Goal: Task Accomplishment & Management: Use online tool/utility

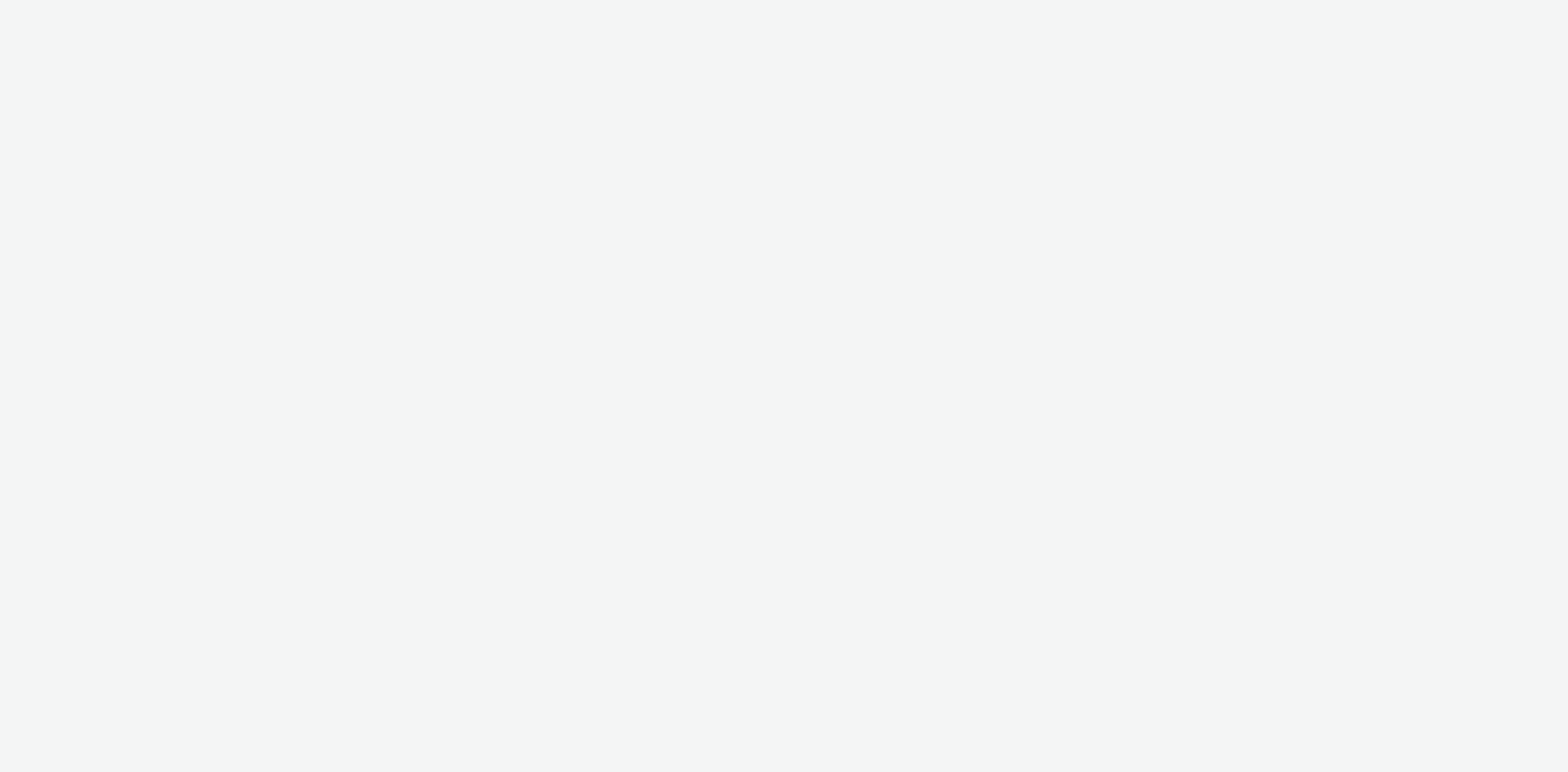
select select "d57a0b46-ef33-4938-977b-e6d07593e41f"
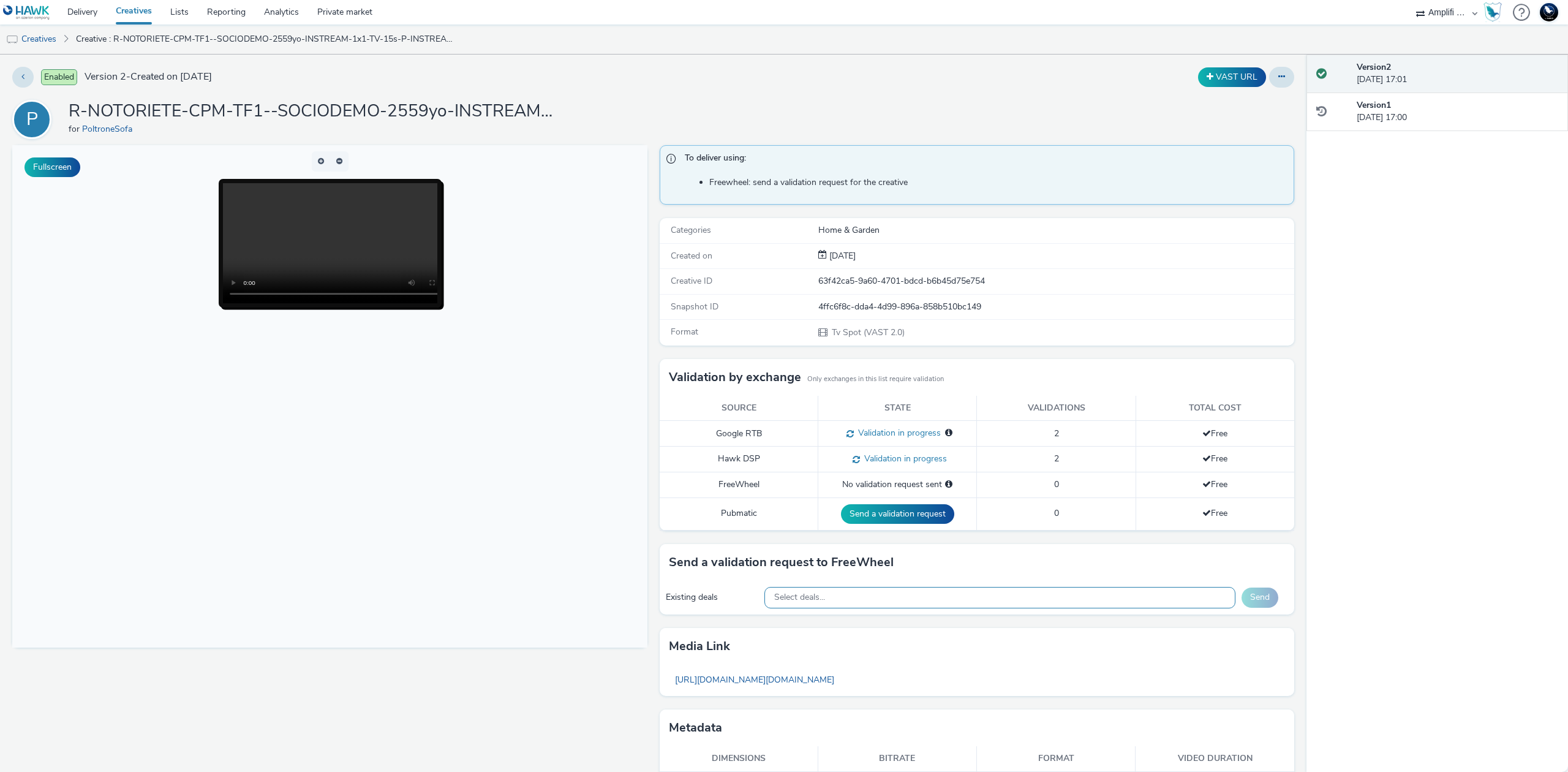
click at [869, 600] on div "Select deals..." at bounding box center [1000, 597] width 471 height 21
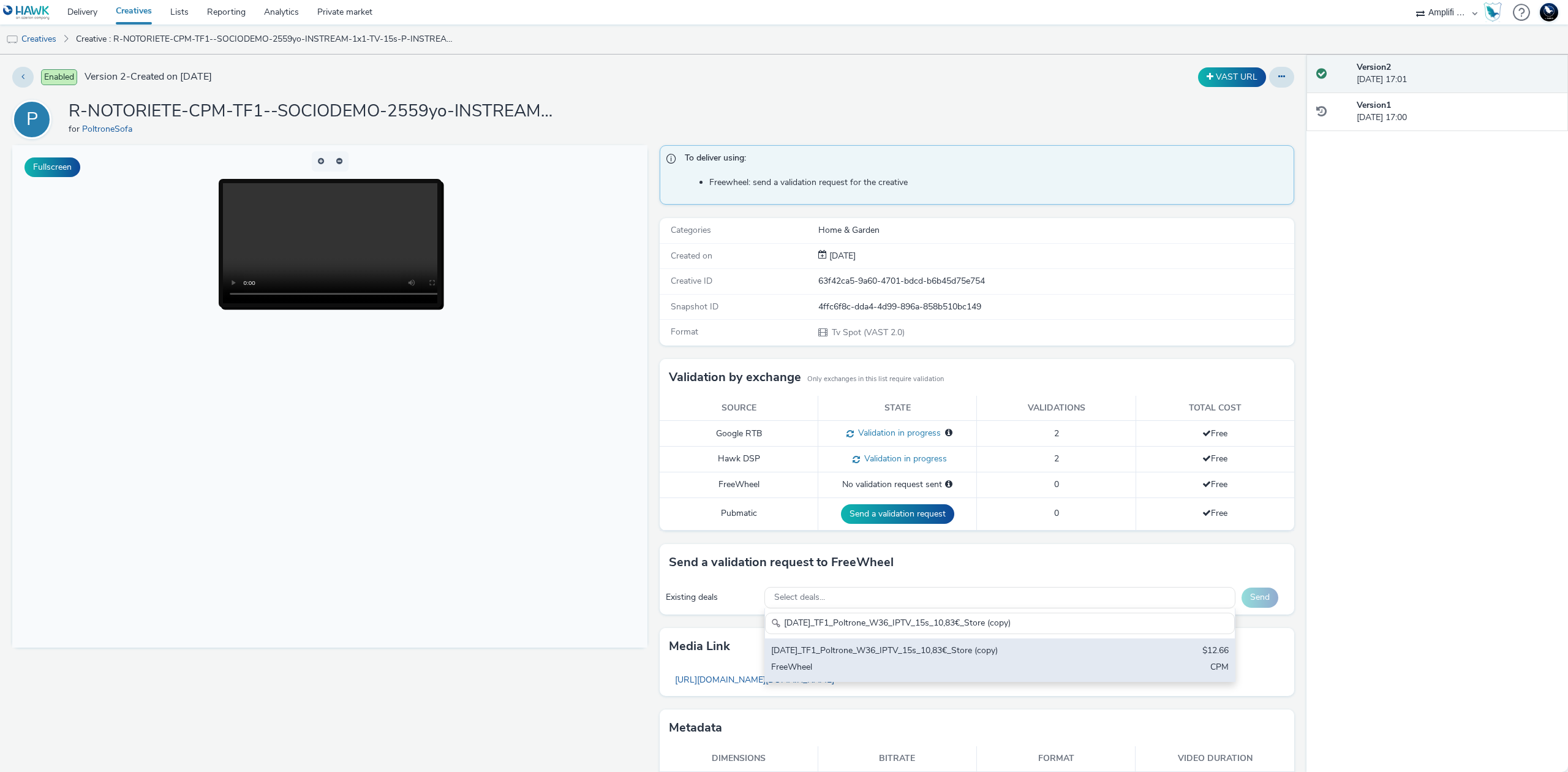
type input "[DATE]_TF1_Poltrone_W36_IPTV_15s_10,83€_Store (copy)"
click at [968, 658] on div "[DATE]_TF1_Poltrone_W36_IPTV_15s_10,83€_Store (copy)" at bounding box center [922, 651] width 303 height 14
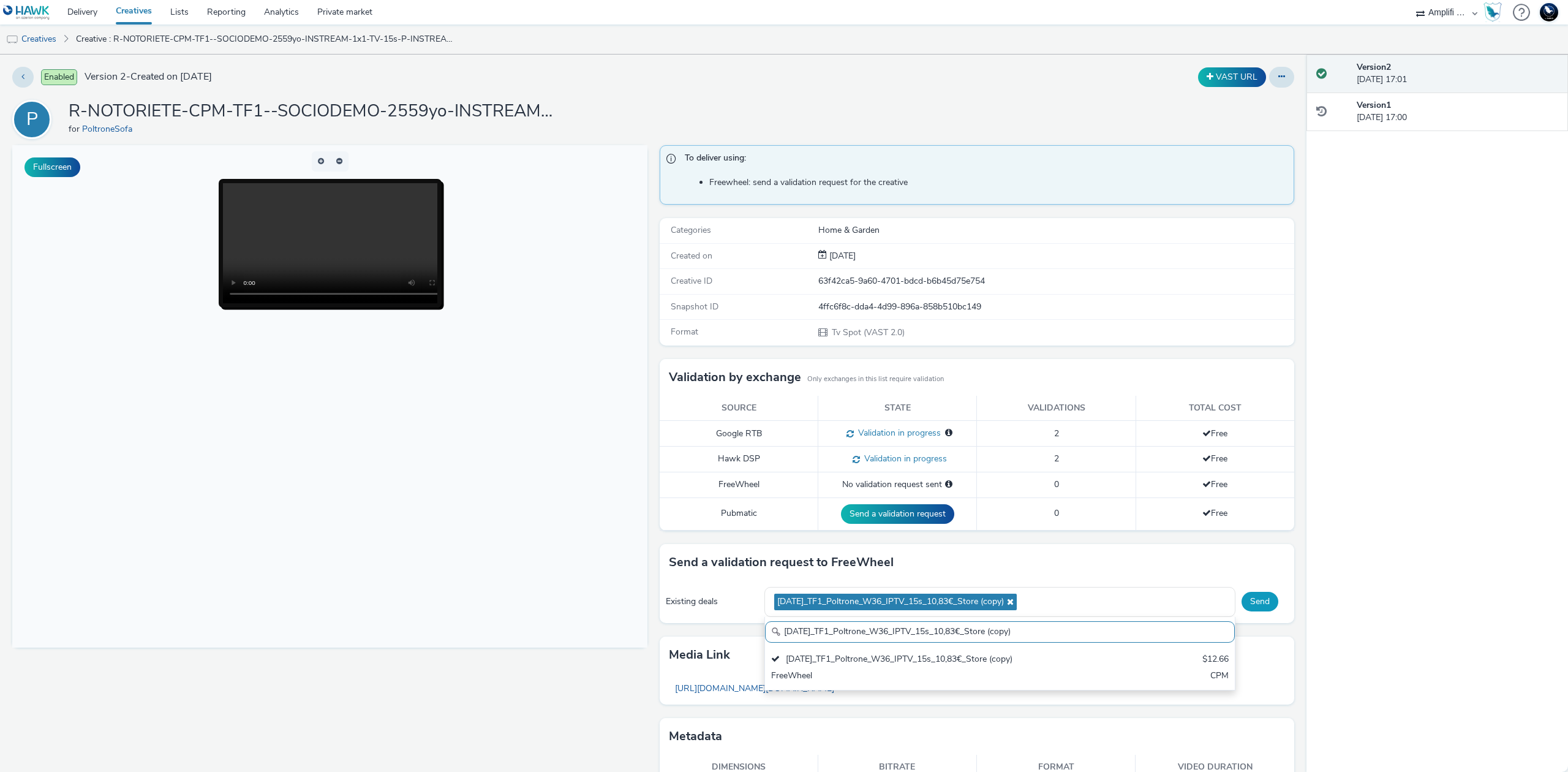
click at [1242, 604] on button "Send" at bounding box center [1259, 601] width 36 height 20
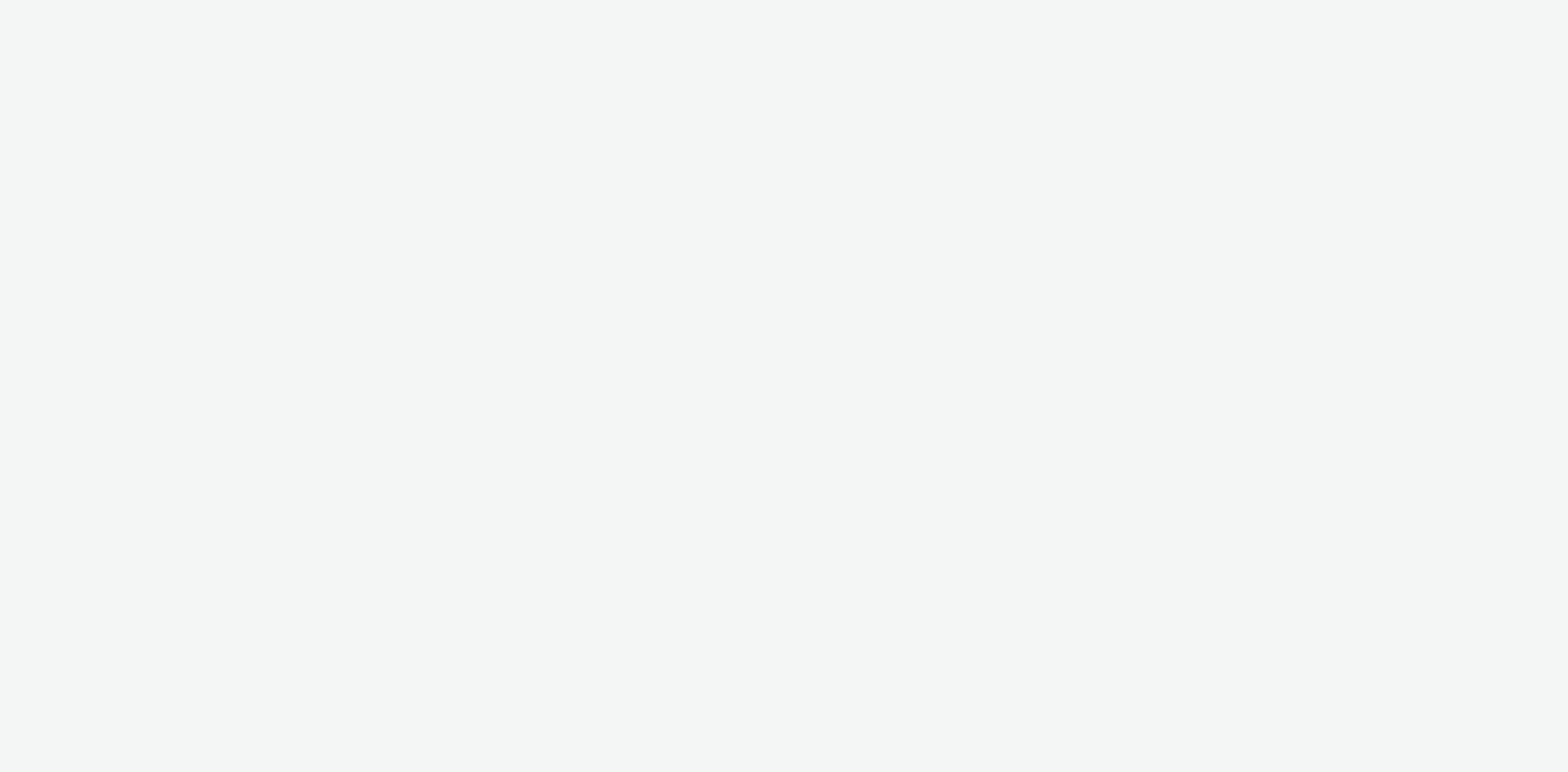
select select "d57a0b46-ef33-4938-977b-e6d07593e41f"
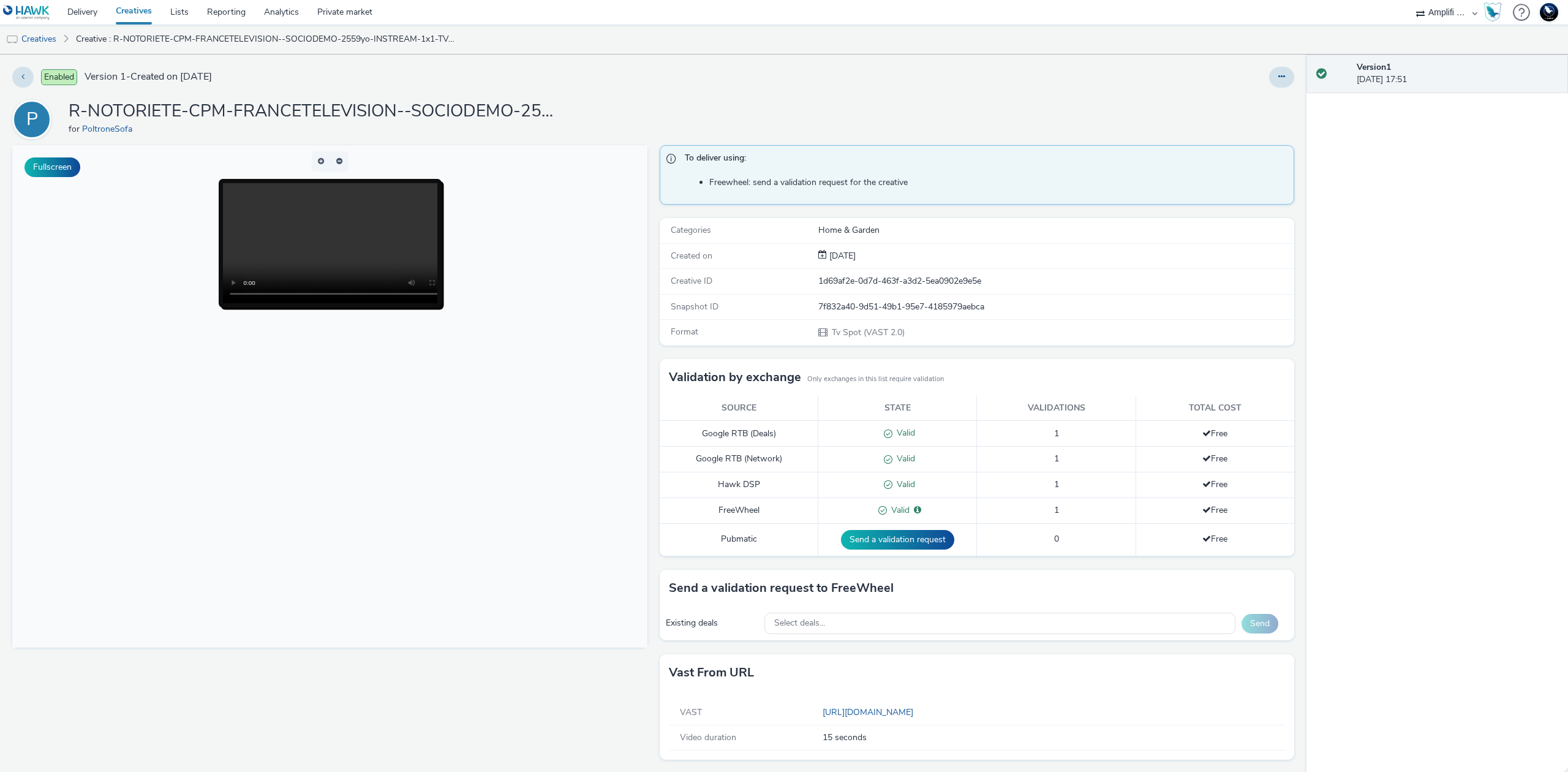
scroll to position [5, 0]
click at [1072, 626] on div "Select deals..." at bounding box center [1000, 621] width 471 height 21
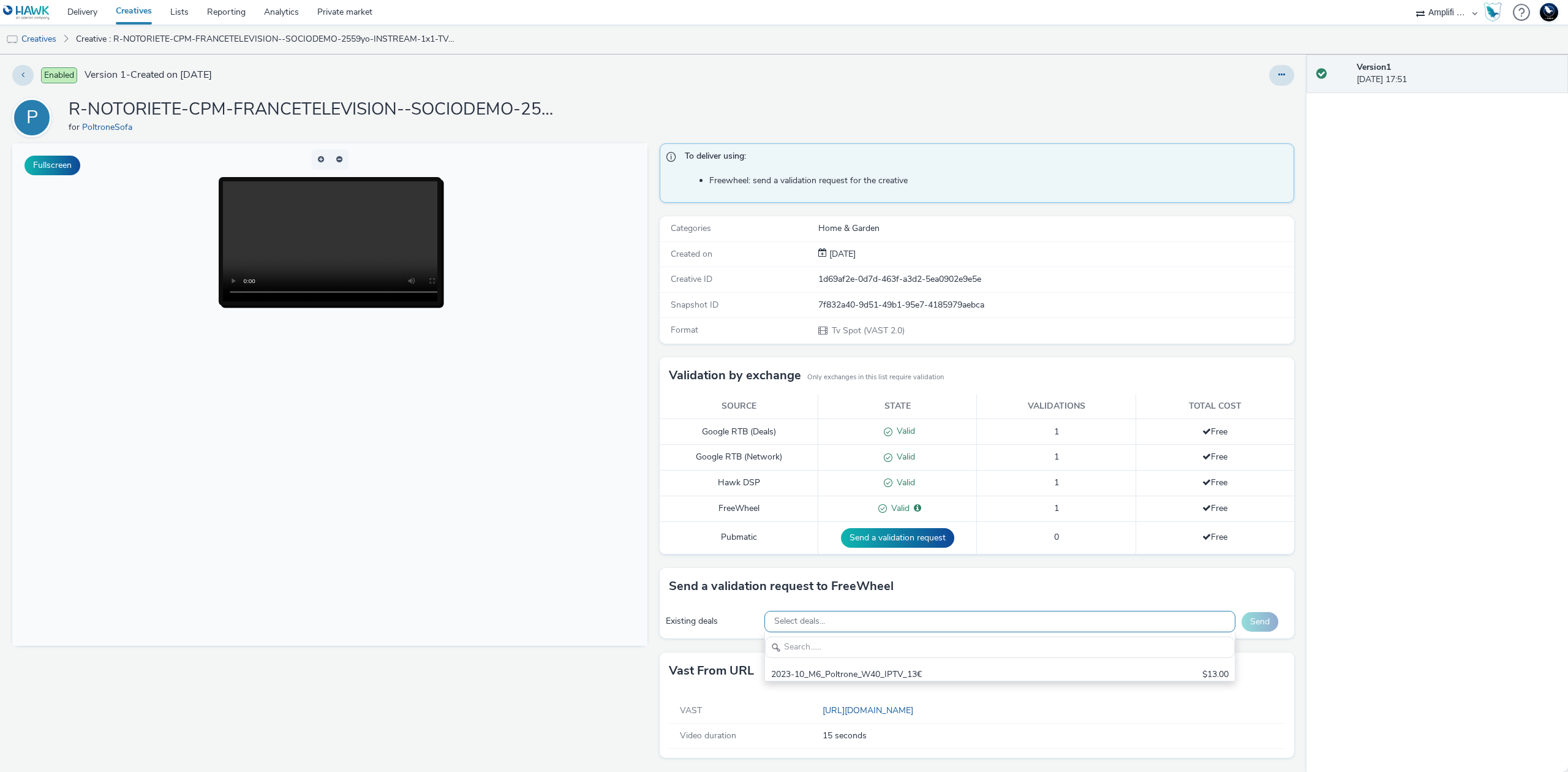
scroll to position [13, 0]
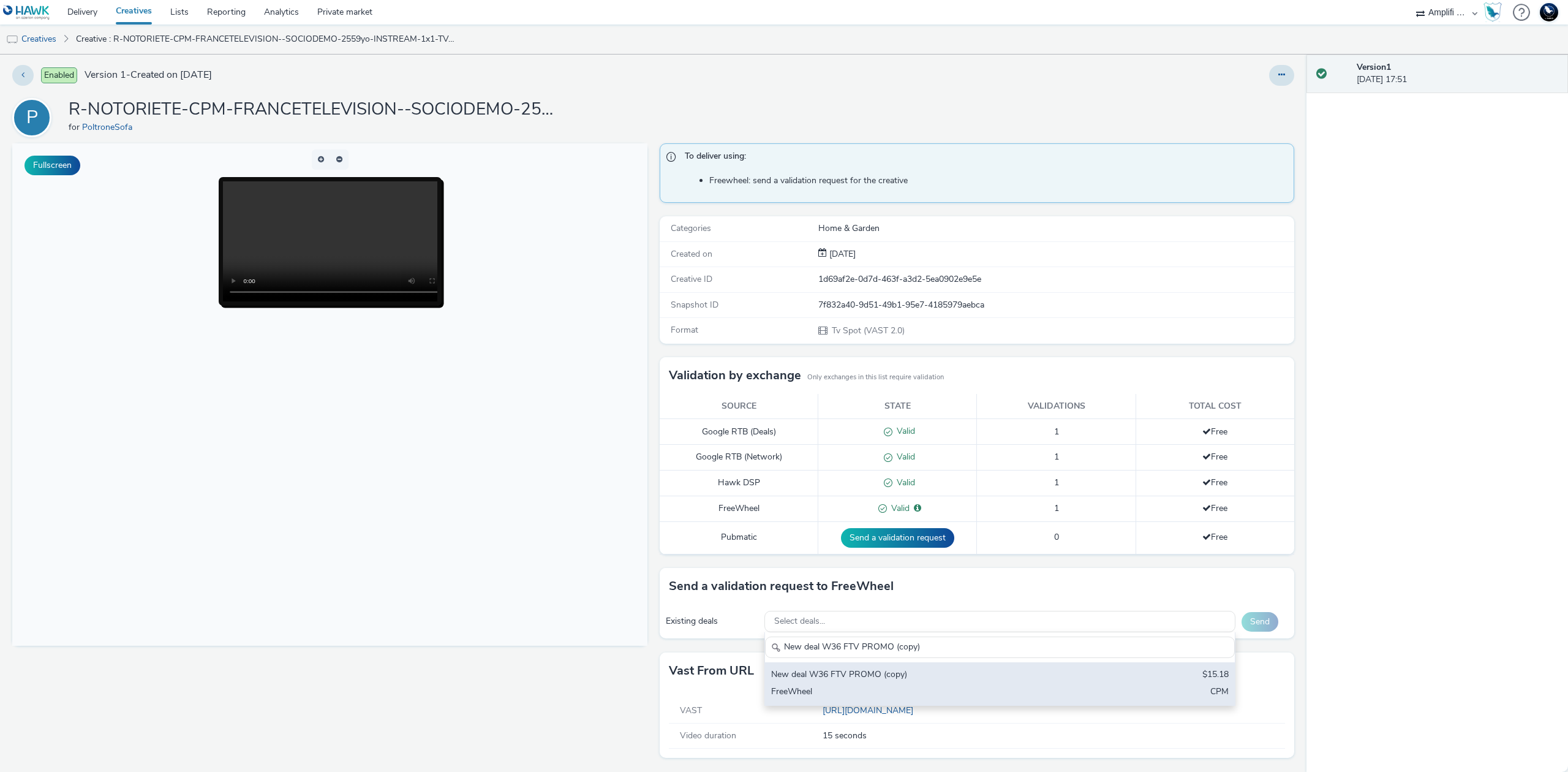
type input "New deal W36 FTV PROMO (copy)"
click at [1003, 670] on div "New deal W36 FTV PROMO (copy)" at bounding box center [922, 675] width 303 height 14
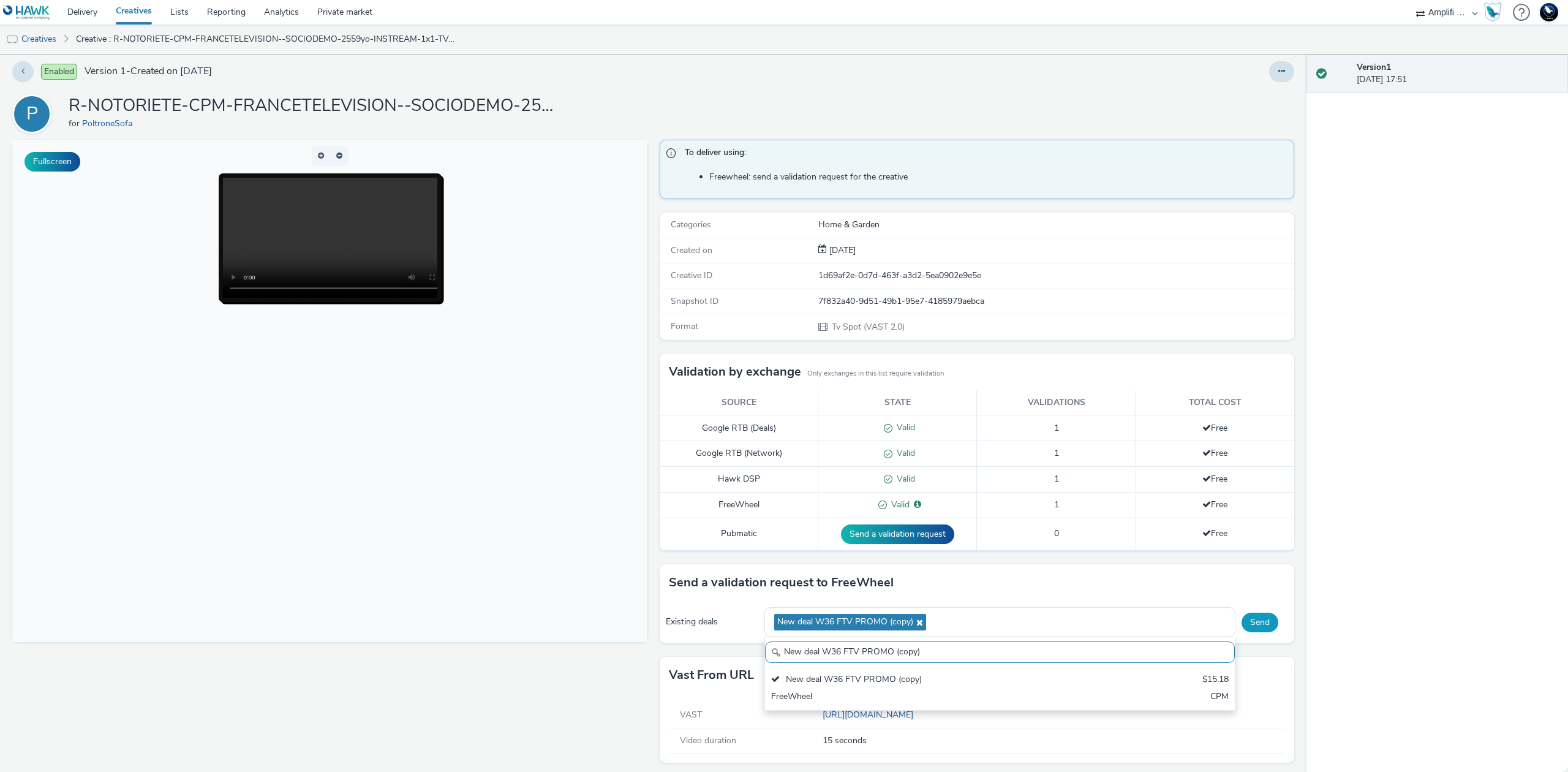
click at [1249, 619] on button "Send" at bounding box center [1259, 623] width 36 height 20
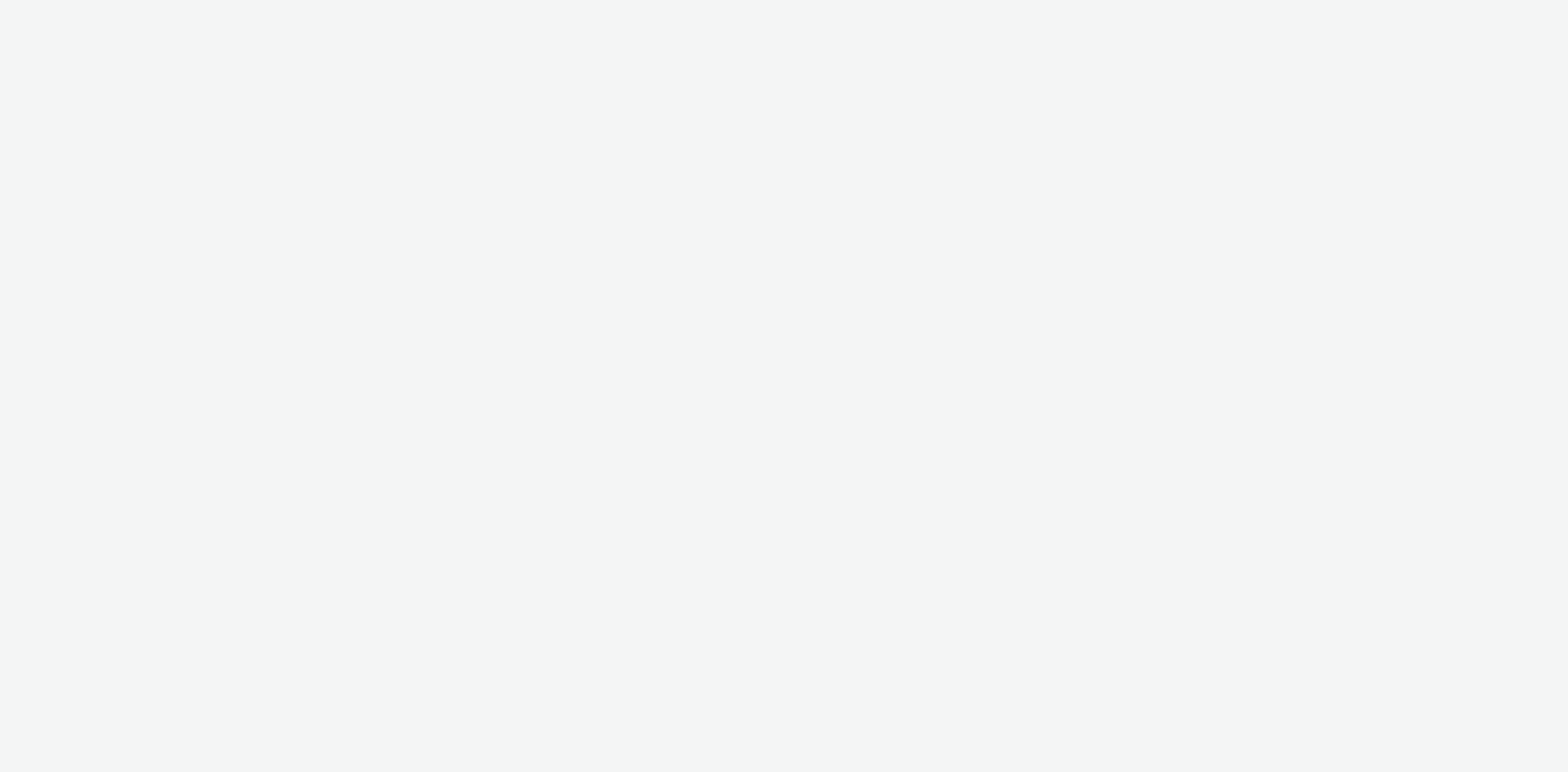
select select "d57a0b46-ef33-4938-977b-e6d07593e41f"
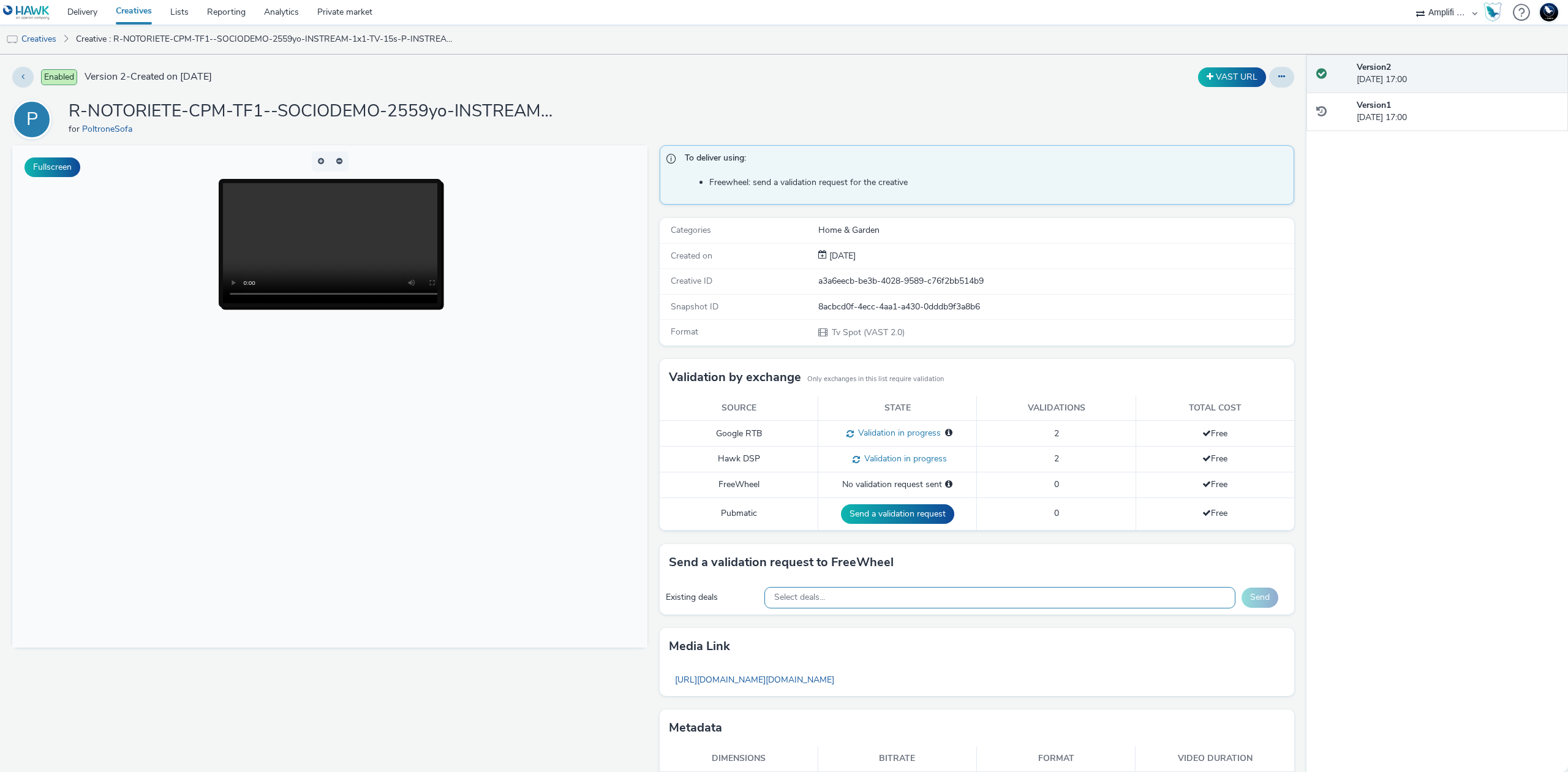
click at [816, 599] on span "Select deals..." at bounding box center [799, 597] width 51 height 11
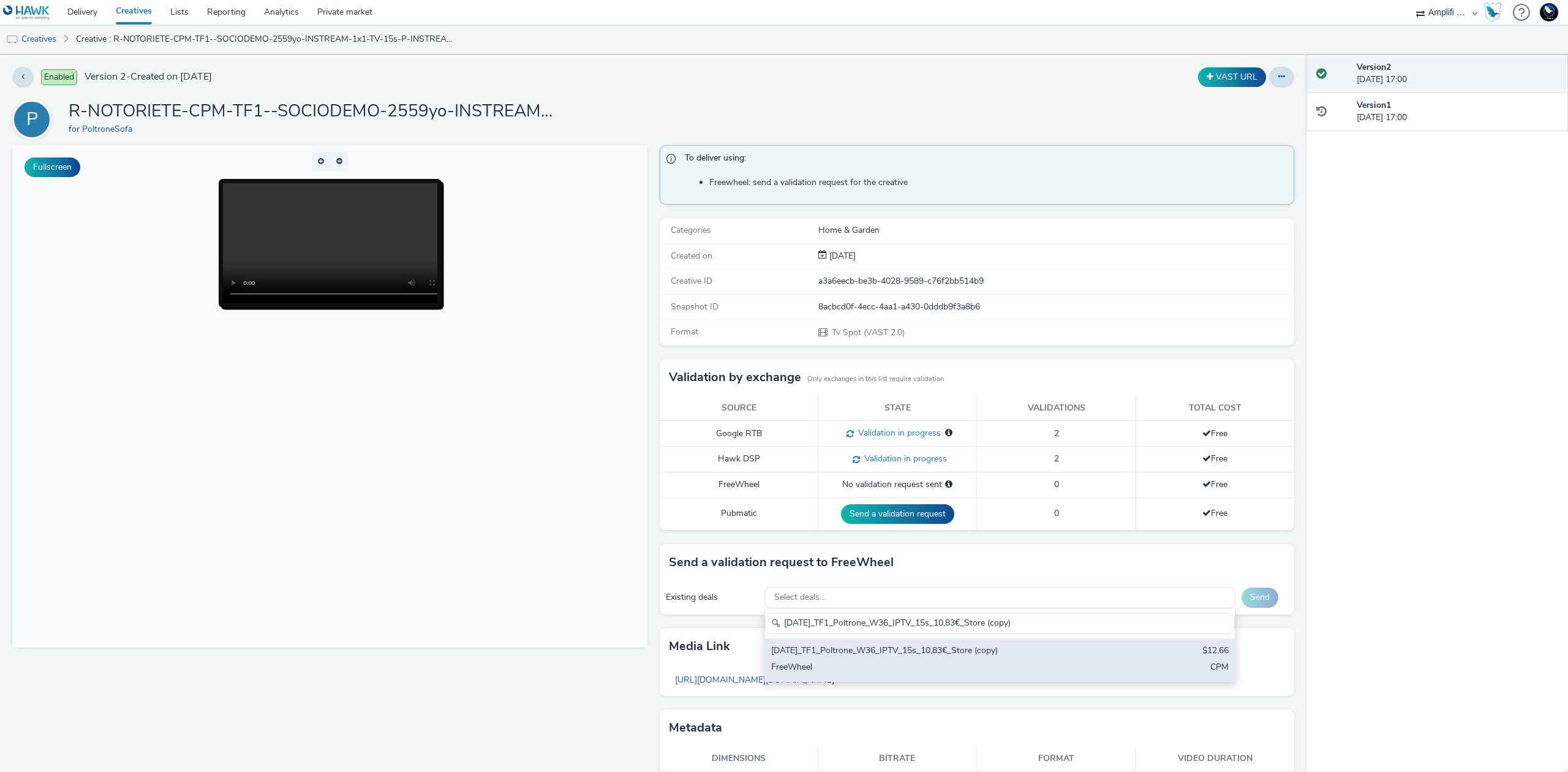
type input "[DATE]_TF1_Poltrone_W36_IPTV_15s_10,83€_Store (copy)"
click at [924, 671] on div "FreeWheel" at bounding box center [922, 668] width 303 height 14
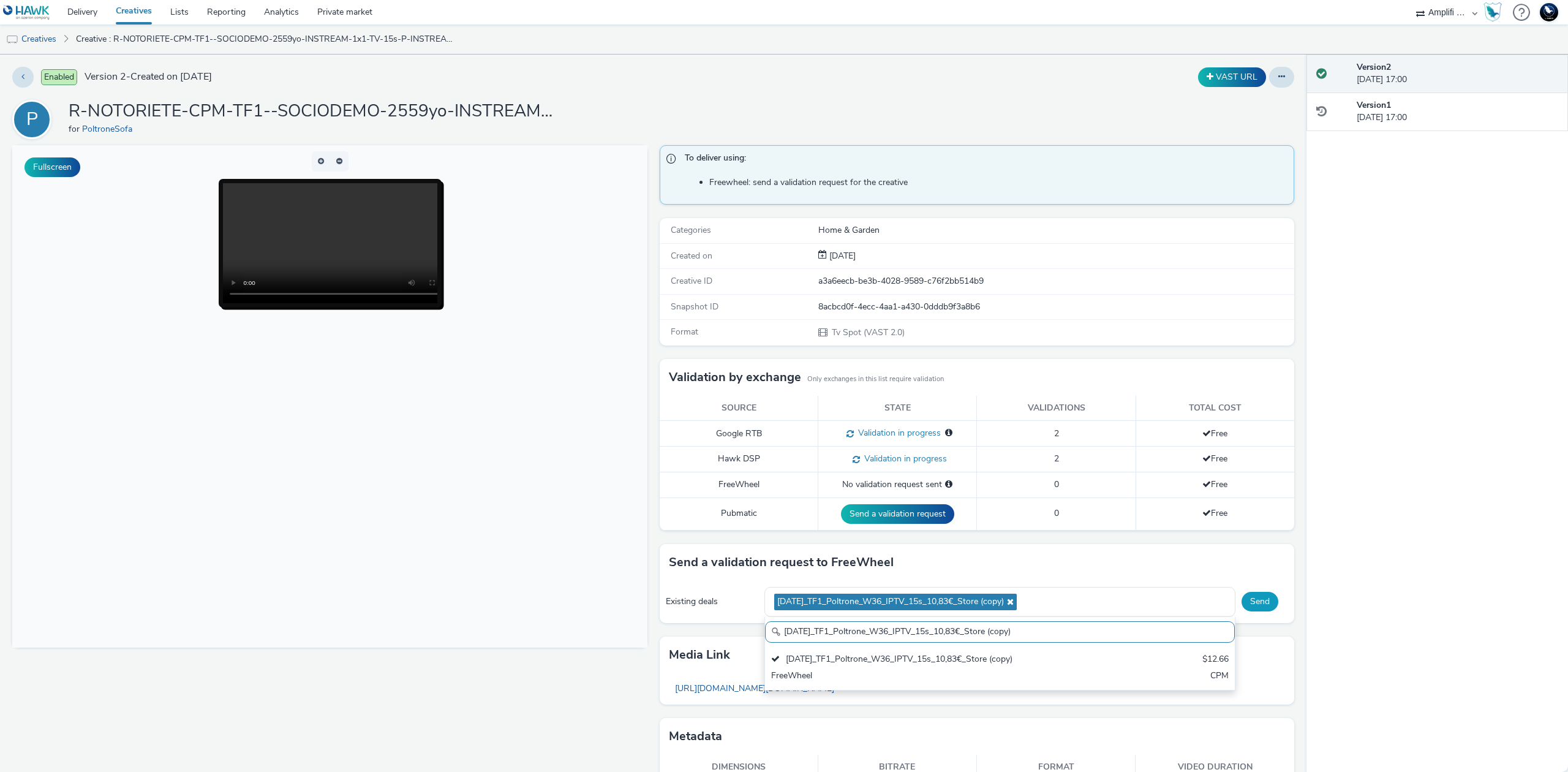
click at [1246, 603] on button "Send" at bounding box center [1259, 601] width 36 height 20
